Goal: Find specific page/section: Find specific page/section

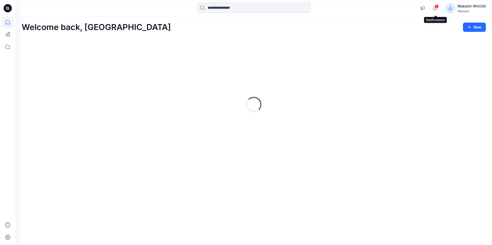
click at [437, 6] on span "1" at bounding box center [436, 6] width 4 height 4
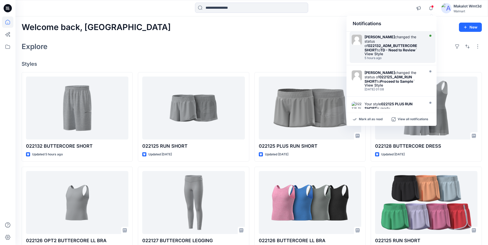
click at [402, 52] on div "View Style" at bounding box center [393, 54] width 59 height 4
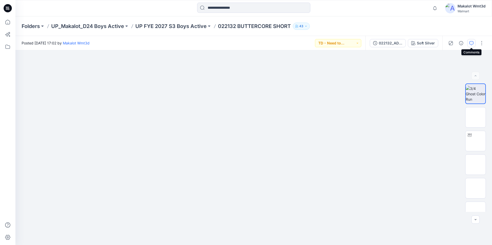
click at [469, 43] on button "button" at bounding box center [471, 43] width 8 height 8
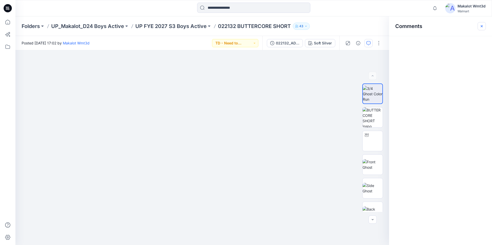
click at [482, 24] on icon "button" at bounding box center [481, 26] width 4 height 4
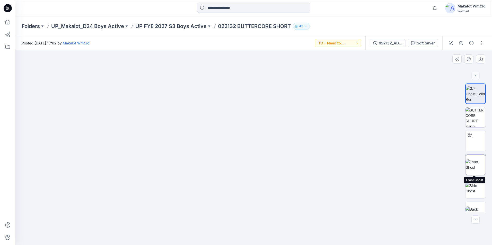
click at [472, 167] on img at bounding box center [475, 164] width 20 height 11
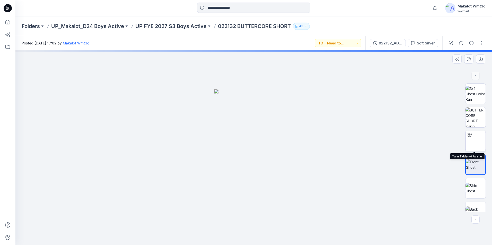
click at [475, 141] on img at bounding box center [475, 141] width 0 height 0
drag, startPoint x: 338, startPoint y: 184, endPoint x: 246, endPoint y: 171, distance: 92.8
click at [247, 171] on img at bounding box center [253, 25] width 685 height 440
click at [407, 157] on img at bounding box center [317, 10] width 685 height 471
drag, startPoint x: 377, startPoint y: 175, endPoint x: 319, endPoint y: 168, distance: 59.0
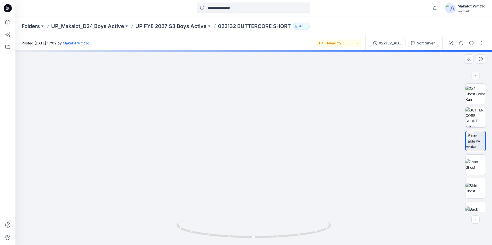
click at [319, 168] on img at bounding box center [258, 6] width 685 height 477
drag, startPoint x: 286, startPoint y: 240, endPoint x: 257, endPoint y: 240, distance: 29.3
click at [257, 240] on img at bounding box center [253, 232] width 154 height 25
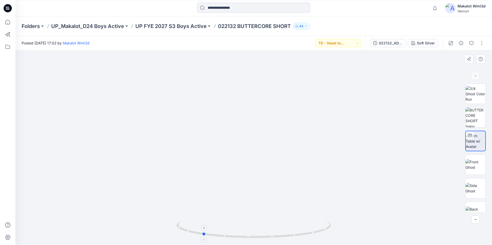
drag, startPoint x: 282, startPoint y: 236, endPoint x: 260, endPoint y: 237, distance: 22.1
click at [260, 237] on icon at bounding box center [254, 229] width 156 height 19
drag, startPoint x: 229, startPoint y: 238, endPoint x: 192, endPoint y: 235, distance: 36.6
click at [192, 235] on icon at bounding box center [254, 229] width 156 height 19
drag, startPoint x: 258, startPoint y: 239, endPoint x: 212, endPoint y: 238, distance: 45.5
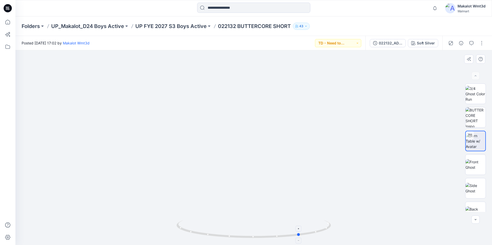
click at [212, 238] on icon at bounding box center [254, 229] width 156 height 19
drag, startPoint x: 283, startPoint y: 241, endPoint x: 267, endPoint y: 241, distance: 15.7
click at [267, 241] on img at bounding box center [253, 232] width 154 height 25
drag, startPoint x: 267, startPoint y: 241, endPoint x: 255, endPoint y: 241, distance: 12.3
click at [255, 241] on img at bounding box center [253, 232] width 154 height 25
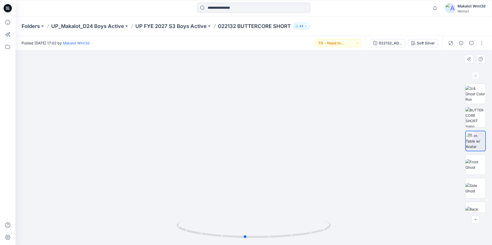
drag, startPoint x: 294, startPoint y: 242, endPoint x: 273, endPoint y: 242, distance: 21.3
click at [273, 242] on img at bounding box center [253, 232] width 154 height 25
click at [265, 238] on icon at bounding box center [254, 229] width 156 height 19
drag, startPoint x: 276, startPoint y: 237, endPoint x: 258, endPoint y: 238, distance: 18.8
click at [258, 238] on icon at bounding box center [254, 229] width 156 height 19
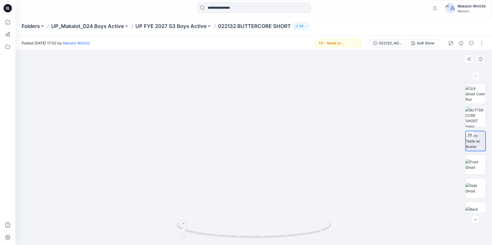
drag, startPoint x: 292, startPoint y: 238, endPoint x: 268, endPoint y: 239, distance: 23.9
click at [268, 239] on icon at bounding box center [254, 229] width 156 height 19
click at [266, 238] on icon at bounding box center [254, 229] width 156 height 19
drag, startPoint x: 295, startPoint y: 237, endPoint x: 275, endPoint y: 237, distance: 19.8
click at [275, 237] on icon at bounding box center [254, 229] width 156 height 19
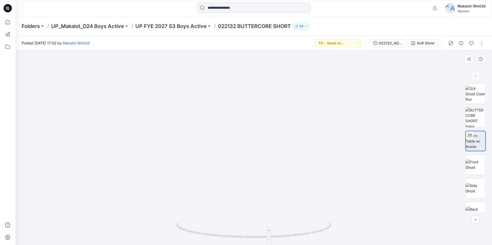
drag, startPoint x: 299, startPoint y: 237, endPoint x: 280, endPoint y: 236, distance: 18.8
click at [274, 237] on icon at bounding box center [254, 229] width 156 height 19
drag, startPoint x: 287, startPoint y: 236, endPoint x: 302, endPoint y: 237, distance: 15.2
click at [279, 238] on icon at bounding box center [254, 229] width 156 height 19
drag, startPoint x: 318, startPoint y: 237, endPoint x: 291, endPoint y: 237, distance: 27.0
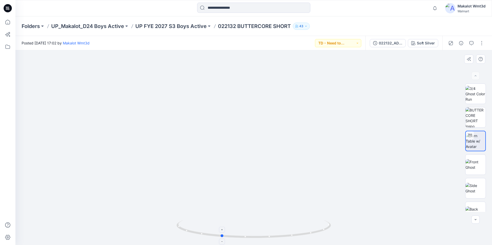
click at [289, 237] on icon at bounding box center [254, 229] width 156 height 19
drag, startPoint x: 318, startPoint y: 234, endPoint x: 299, endPoint y: 235, distance: 18.6
click at [299, 235] on icon at bounding box center [254, 229] width 156 height 19
drag, startPoint x: 310, startPoint y: 233, endPoint x: 285, endPoint y: 235, distance: 25.5
click at [283, 235] on icon at bounding box center [254, 229] width 156 height 19
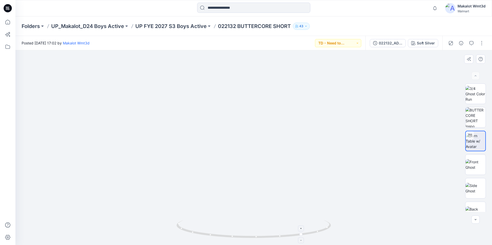
click at [304, 229] on icon at bounding box center [254, 229] width 156 height 19
click at [468, 42] on button "button" at bounding box center [471, 43] width 8 height 8
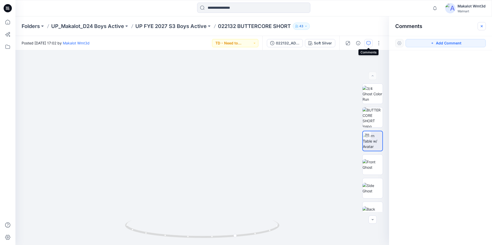
click at [483, 26] on icon "button" at bounding box center [481, 26] width 4 height 4
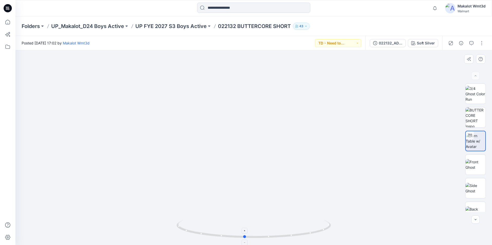
drag, startPoint x: 311, startPoint y: 234, endPoint x: 267, endPoint y: 238, distance: 43.9
click at [267, 238] on icon at bounding box center [254, 229] width 156 height 19
click at [267, 237] on icon at bounding box center [254, 229] width 156 height 19
drag, startPoint x: 305, startPoint y: 238, endPoint x: 294, endPoint y: 238, distance: 11.3
click at [294, 238] on icon at bounding box center [254, 229] width 156 height 19
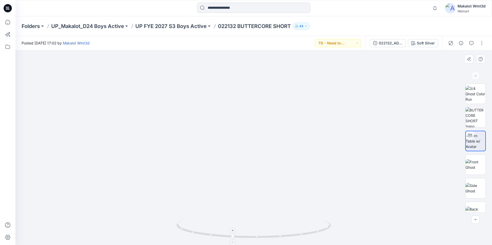
drag, startPoint x: 305, startPoint y: 235, endPoint x: 279, endPoint y: 238, distance: 25.9
click at [279, 238] on icon at bounding box center [254, 229] width 156 height 19
drag, startPoint x: 293, startPoint y: 236, endPoint x: 275, endPoint y: 235, distance: 18.5
click at [275, 235] on icon at bounding box center [254, 229] width 156 height 19
drag, startPoint x: 296, startPoint y: 235, endPoint x: 283, endPoint y: 237, distance: 13.0
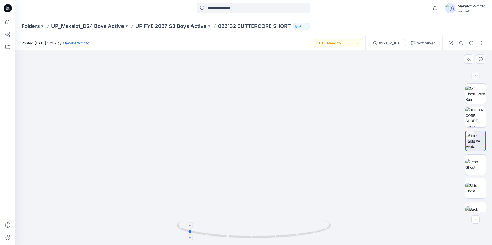
click at [278, 237] on icon at bounding box center [254, 229] width 156 height 19
drag, startPoint x: 298, startPoint y: 235, endPoint x: 302, endPoint y: 237, distance: 4.0
click at [286, 237] on icon at bounding box center [254, 229] width 156 height 19
drag, startPoint x: 311, startPoint y: 237, endPoint x: 305, endPoint y: 237, distance: 5.4
click at [305, 237] on icon at bounding box center [254, 229] width 156 height 19
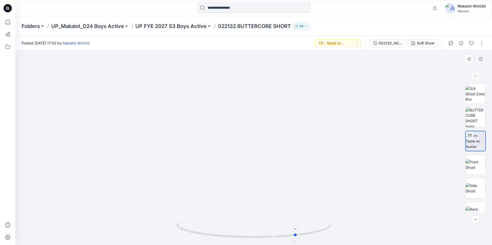
drag, startPoint x: 313, startPoint y: 234, endPoint x: 298, endPoint y: 238, distance: 16.0
click at [298, 238] on icon at bounding box center [254, 229] width 156 height 19
click at [301, 236] on icon at bounding box center [254, 229] width 156 height 19
click at [287, 234] on icon at bounding box center [254, 229] width 156 height 19
click at [283, 237] on icon at bounding box center [254, 229] width 156 height 19
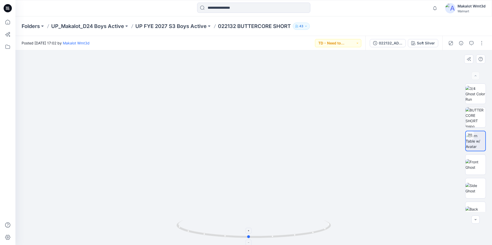
drag, startPoint x: 291, startPoint y: 237, endPoint x: 310, endPoint y: 235, distance: 19.4
click at [310, 235] on icon at bounding box center [254, 229] width 156 height 19
drag, startPoint x: 310, startPoint y: 235, endPoint x: 304, endPoint y: 236, distance: 5.7
click at [304, 236] on icon at bounding box center [254, 229] width 156 height 19
click at [471, 41] on icon "button" at bounding box center [471, 43] width 4 height 4
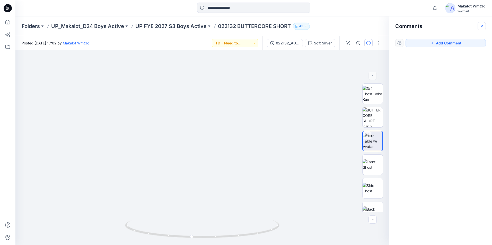
click at [482, 28] on button "button" at bounding box center [481, 26] width 8 height 8
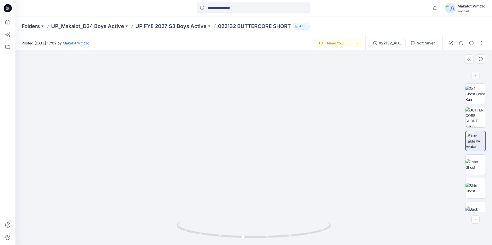
drag, startPoint x: 261, startPoint y: 180, endPoint x: 276, endPoint y: 179, distance: 15.0
drag, startPoint x: 278, startPoint y: 238, endPoint x: 298, endPoint y: 235, distance: 20.2
click at [298, 236] on icon at bounding box center [254, 229] width 156 height 19
drag, startPoint x: 287, startPoint y: 236, endPoint x: 301, endPoint y: 235, distance: 13.9
click at [301, 235] on icon at bounding box center [254, 229] width 156 height 19
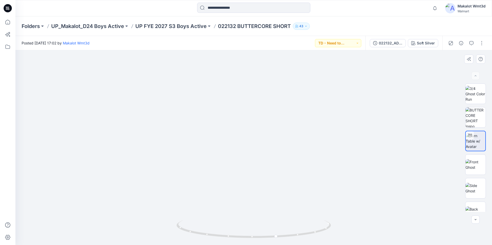
drag, startPoint x: 319, startPoint y: 209, endPoint x: 304, endPoint y: 205, distance: 15.2
click at [304, 205] on img at bounding box center [253, 24] width 615 height 442
click at [27, 26] on p "Folders" at bounding box center [31, 26] width 18 height 7
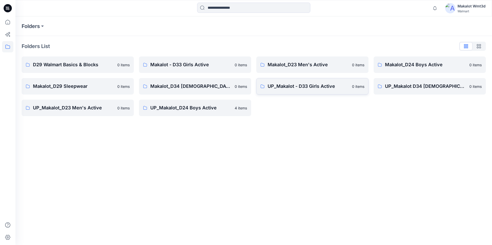
click at [310, 85] on p "UP_Makalot - D33 Girls Active" at bounding box center [307, 86] width 81 height 7
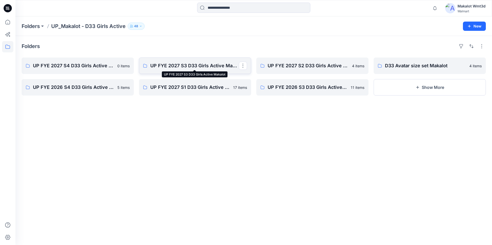
click at [186, 67] on p "UP FYE 2027 S3 D33 Girls Active Makalot" at bounding box center [194, 65] width 88 height 7
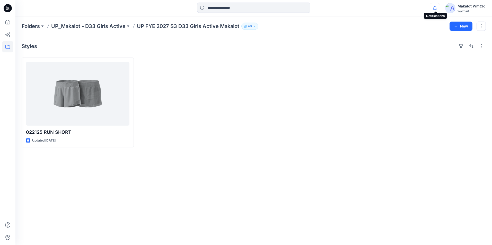
click at [436, 8] on icon "button" at bounding box center [435, 8] width 10 height 10
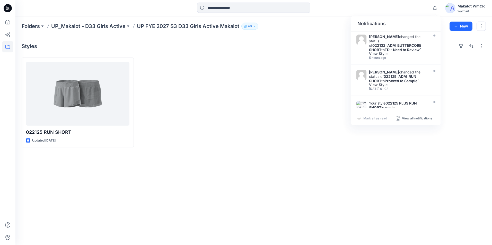
click at [372, 8] on div at bounding box center [253, 8] width 238 height 11
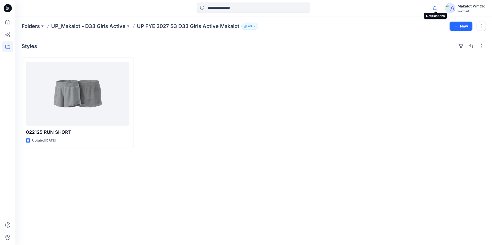
click at [438, 9] on icon "button" at bounding box center [435, 8] width 10 height 10
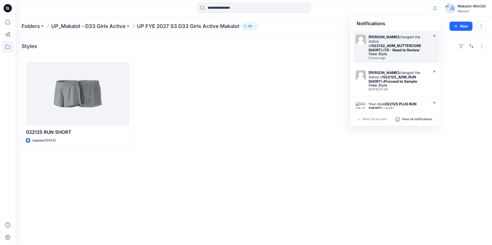
click at [405, 48] on strong "TD - Need to Review" at bounding box center [401, 50] width 35 height 4
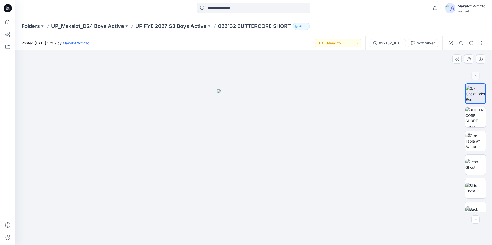
click at [252, 123] on img at bounding box center [254, 167] width 74 height 156
